Goal: Task Accomplishment & Management: Manage account settings

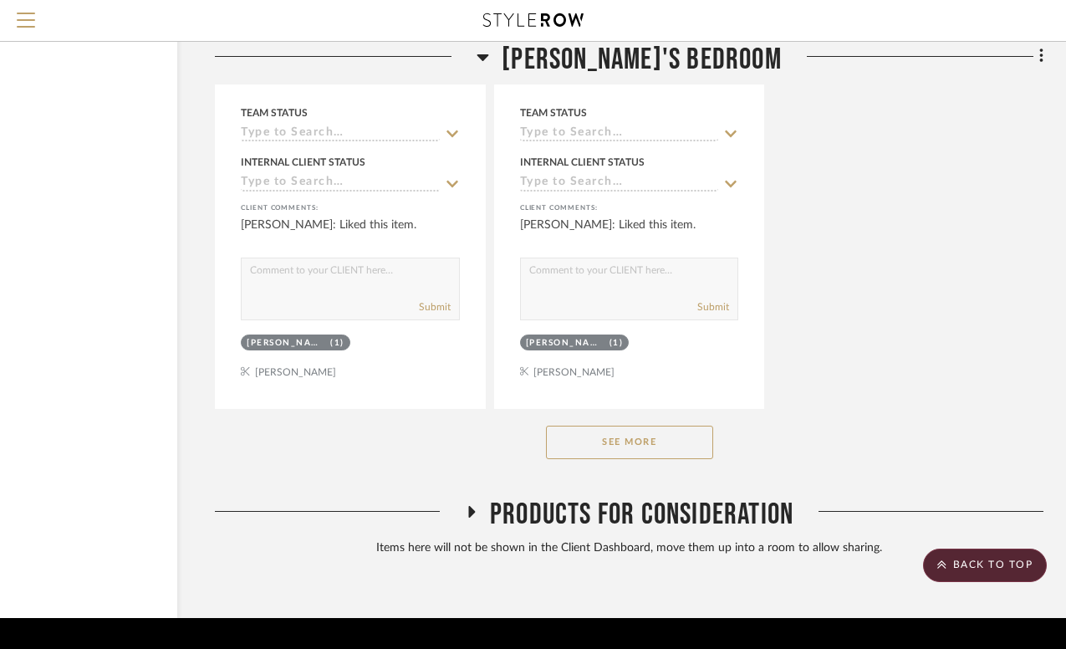
scroll to position [2609, 137]
click at [622, 425] on button "See More" at bounding box center [629, 441] width 167 height 33
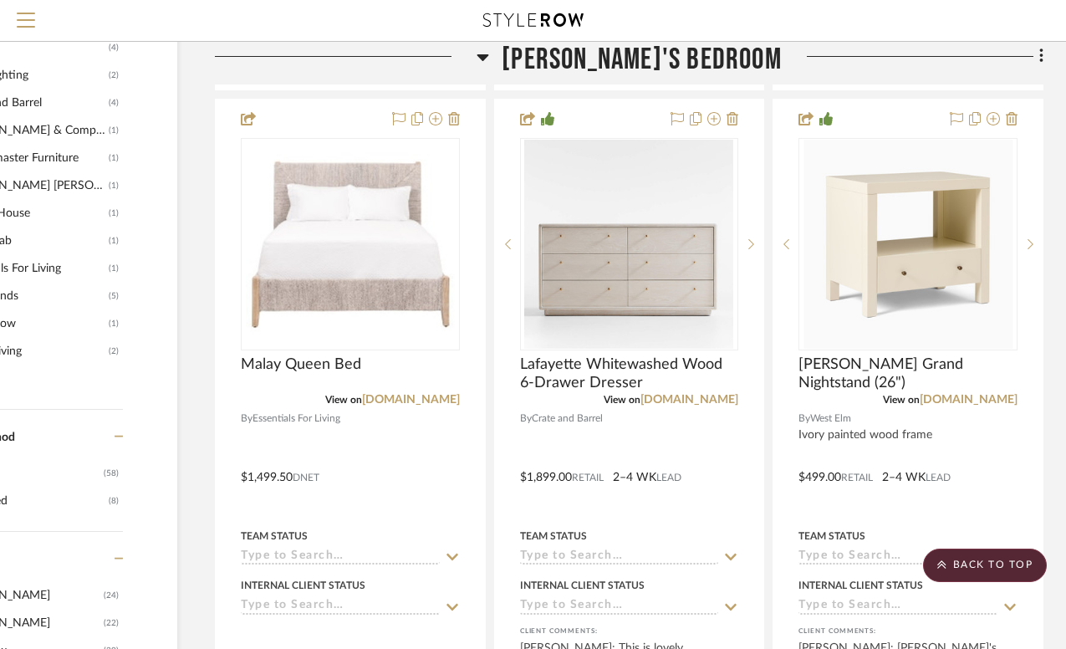
scroll to position [1347, 137]
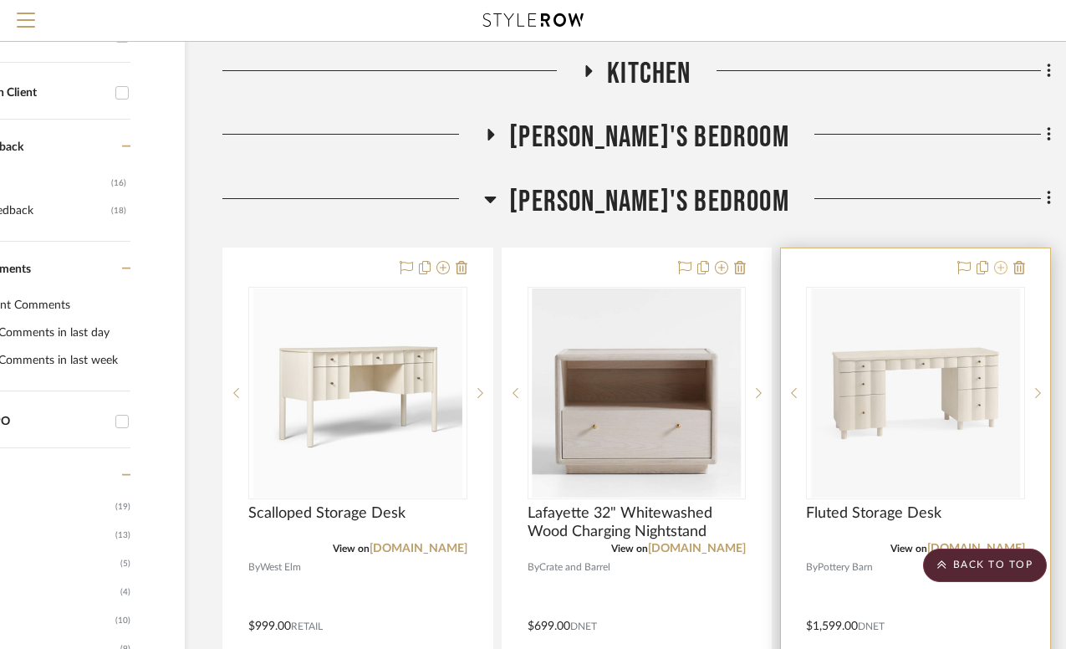
scroll to position [554, 130]
click at [1002, 262] on icon at bounding box center [1000, 268] width 13 height 13
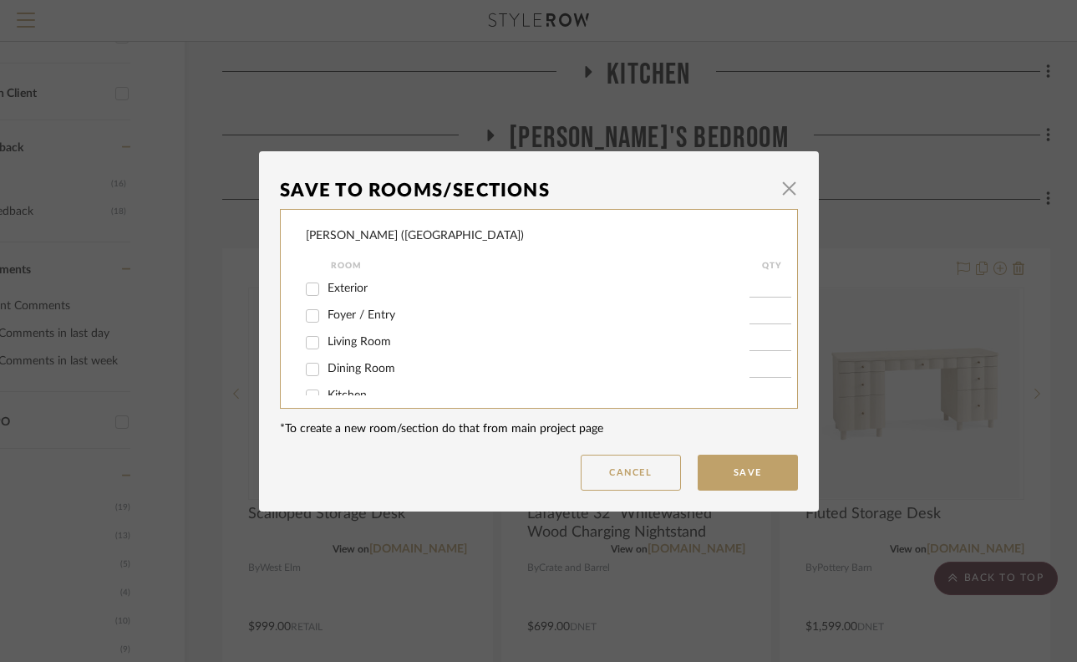
scroll to position [77, 0]
click at [304, 381] on input "[PERSON_NAME]'s Bedroom" at bounding box center [312, 377] width 27 height 27
checkbox input "false"
click at [782, 197] on span "button" at bounding box center [789, 188] width 33 height 33
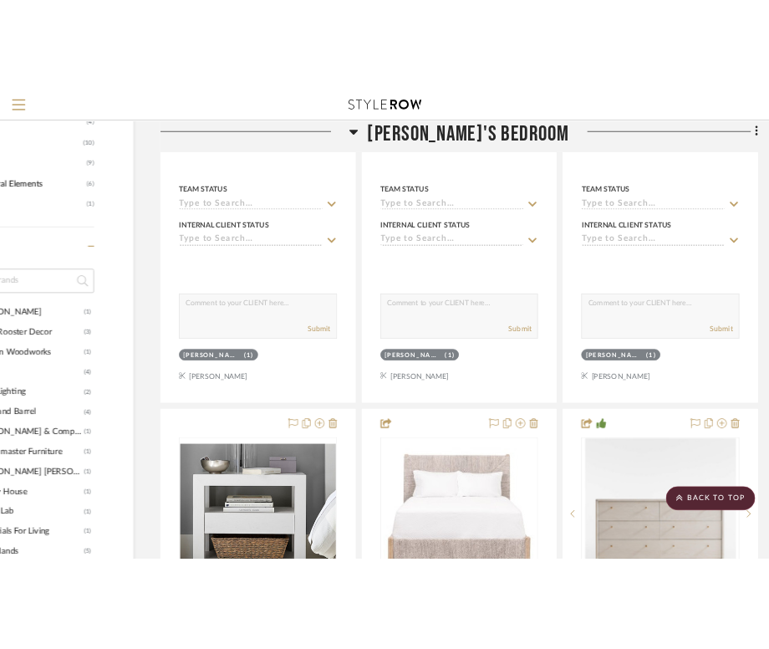
scroll to position [999, 130]
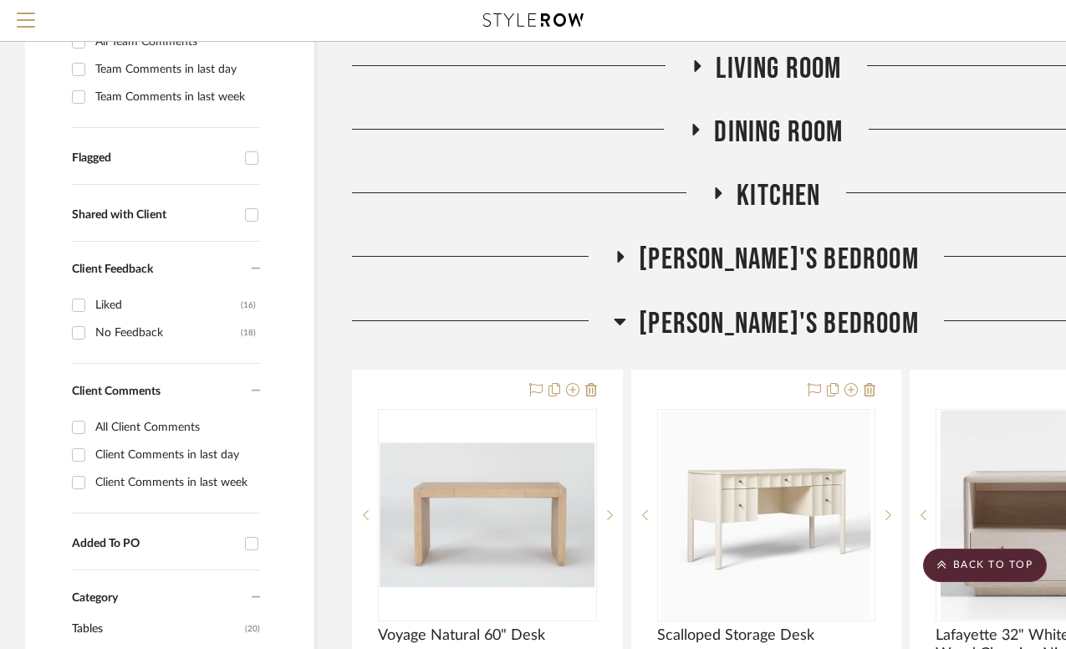
scroll to position [375, 0]
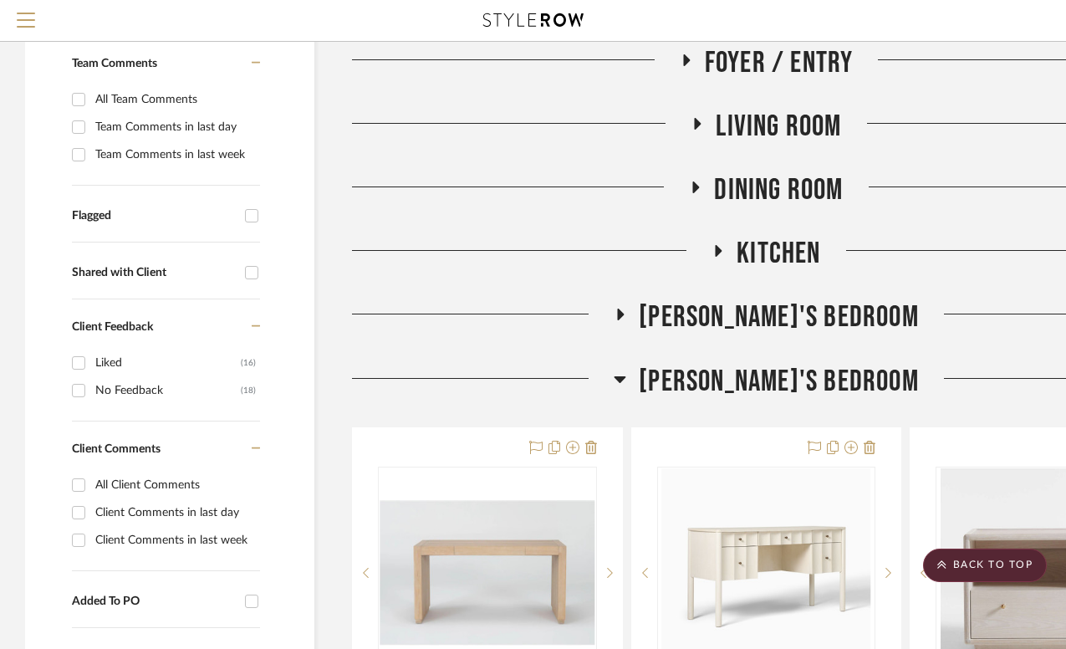
click at [626, 369] on icon at bounding box center [619, 379] width 13 height 20
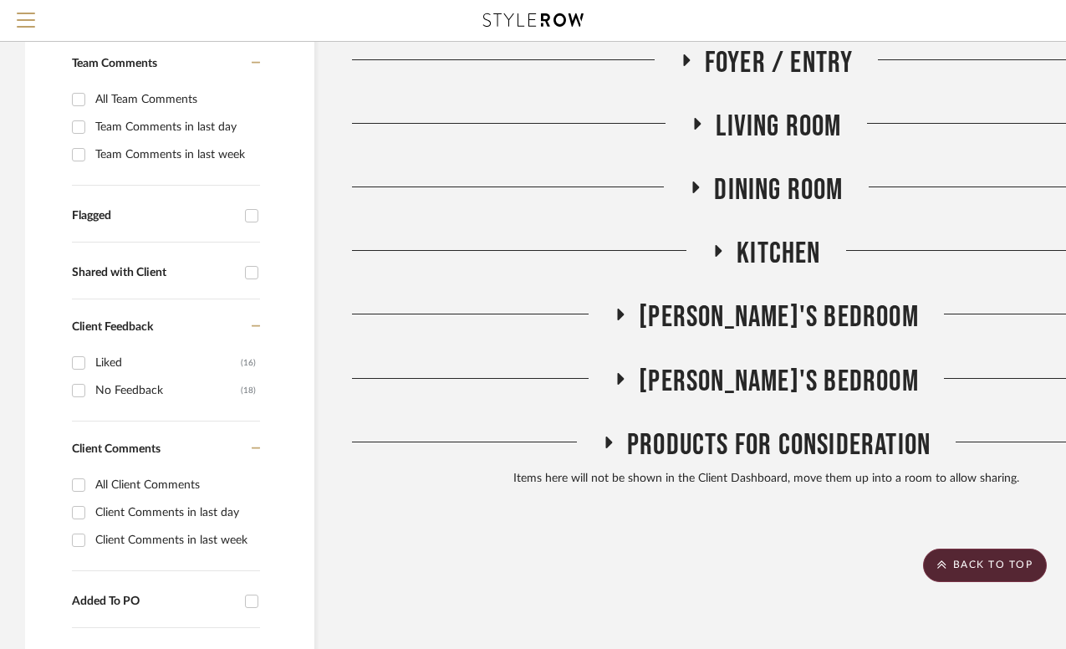
click at [624, 308] on icon at bounding box center [621, 314] width 7 height 12
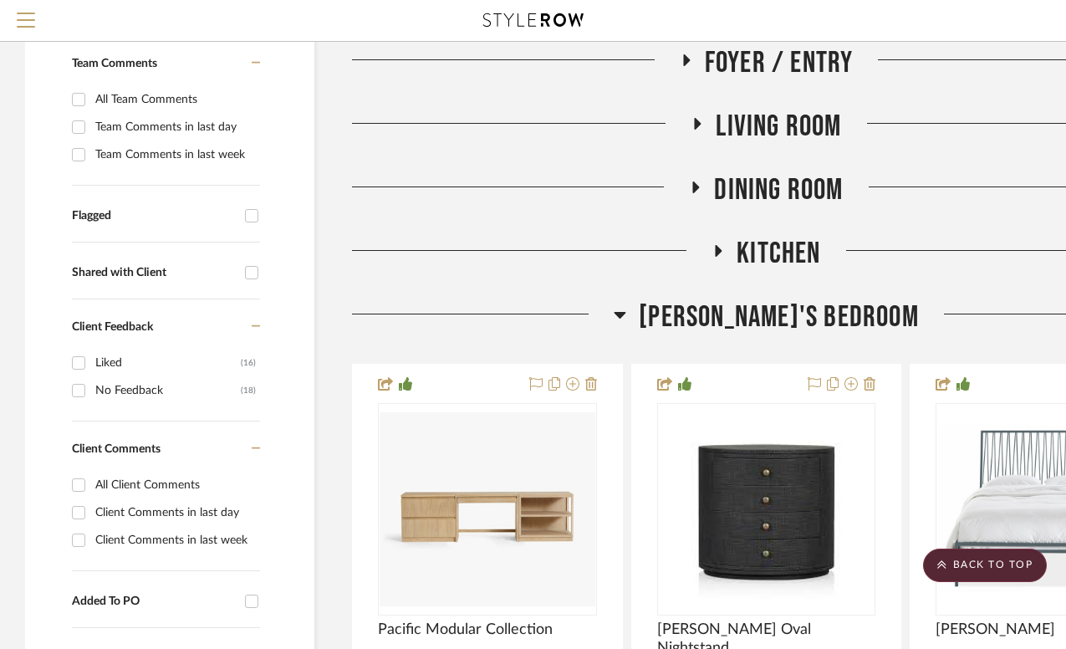
click at [626, 312] on icon at bounding box center [620, 315] width 12 height 7
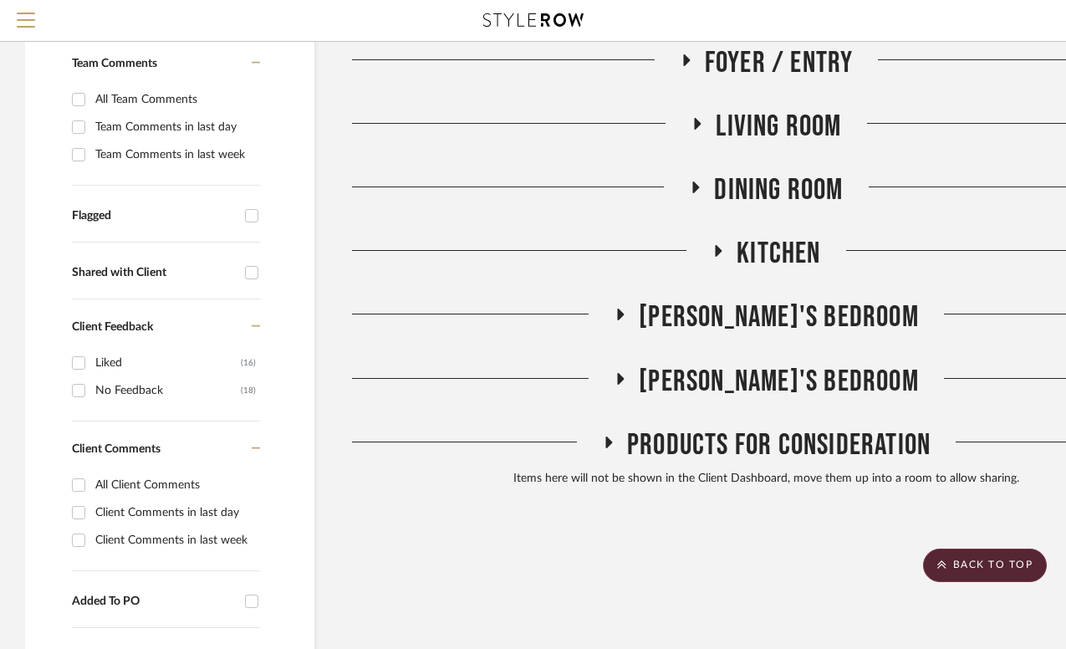
scroll to position [426, 0]
